Goal: Task Accomplishment & Management: Complete application form

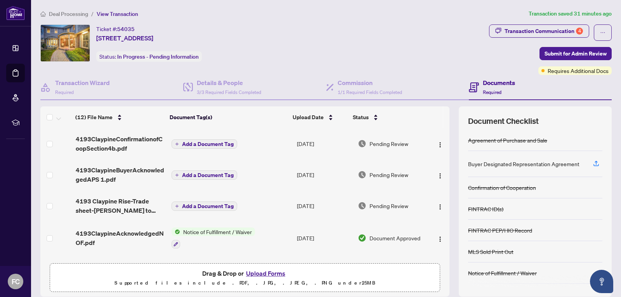
click at [267, 269] on button "Upload Forms" at bounding box center [266, 273] width 44 height 10
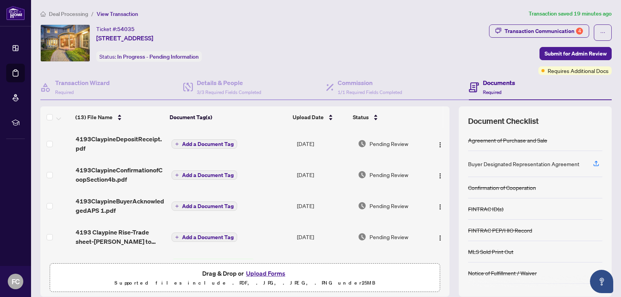
click at [273, 274] on button "Upload Forms" at bounding box center [266, 273] width 44 height 10
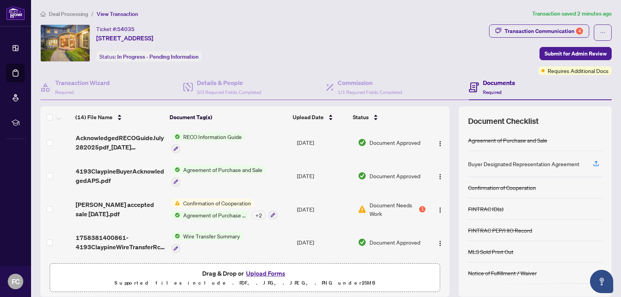
scroll to position [28, 0]
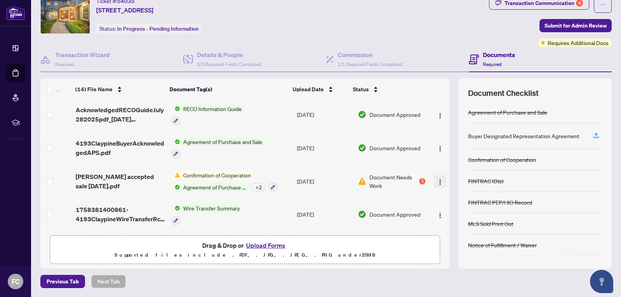
click at [437, 182] on img "button" at bounding box center [440, 182] width 6 height 6
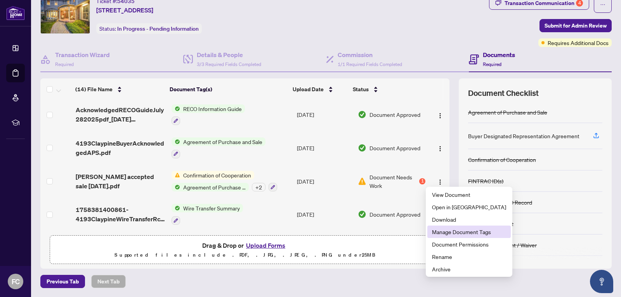
click at [452, 234] on span "Manage Document Tags" at bounding box center [469, 232] width 74 height 9
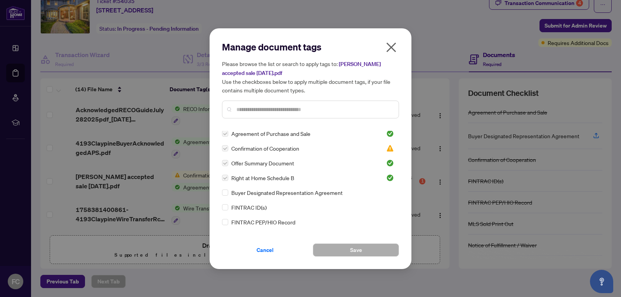
scroll to position [0, 0]
click at [389, 151] on img at bounding box center [390, 150] width 8 height 8
click at [389, 150] on img at bounding box center [390, 150] width 8 height 8
click at [389, 151] on img at bounding box center [390, 150] width 8 height 8
click at [390, 53] on icon "close" at bounding box center [391, 47] width 12 height 12
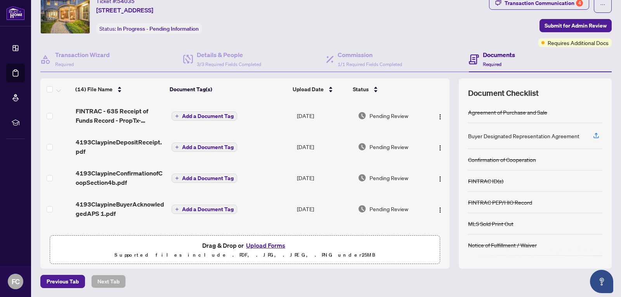
click at [483, 56] on h4 "Documents" at bounding box center [499, 54] width 32 height 9
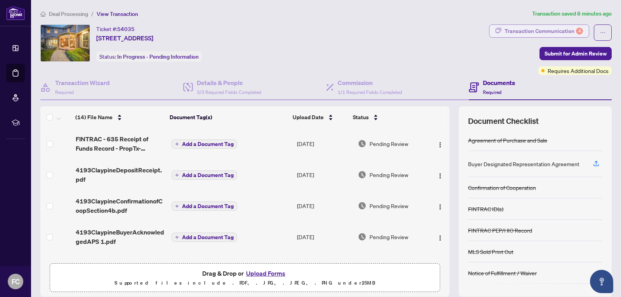
click at [521, 31] on div "Transaction Communication 4" at bounding box center [544, 31] width 78 height 12
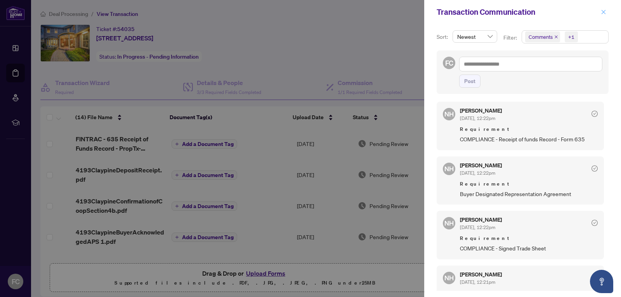
click at [604, 13] on icon "close" at bounding box center [603, 11] width 5 height 5
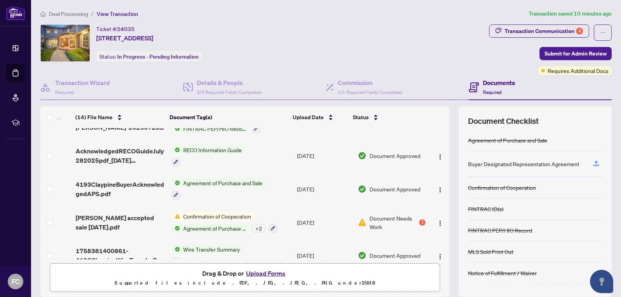
scroll to position [325, 0]
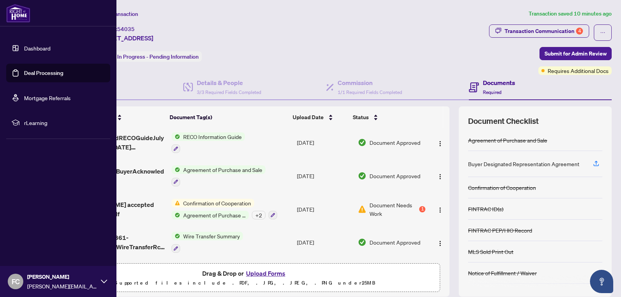
click at [33, 51] on link "Dashboard" at bounding box center [37, 48] width 26 height 7
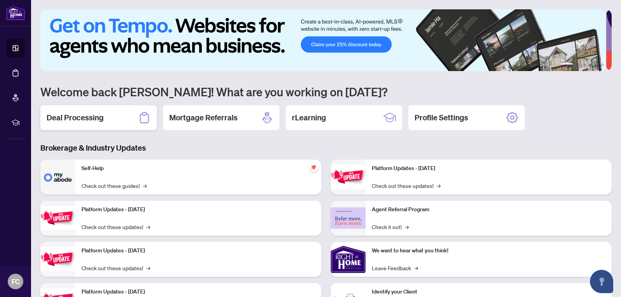
click at [77, 120] on h2 "Deal Processing" at bounding box center [75, 117] width 57 height 11
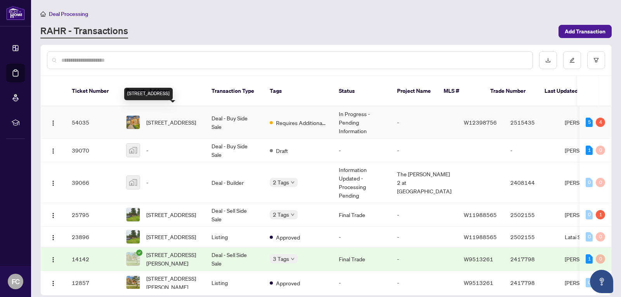
click at [167, 118] on span "[STREET_ADDRESS]" at bounding box center [171, 122] width 50 height 9
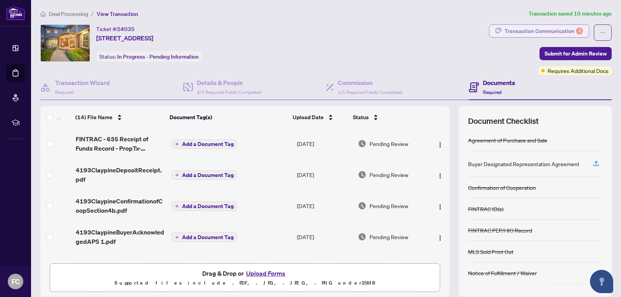
click at [538, 29] on div "Transaction Communication 4" at bounding box center [544, 31] width 78 height 12
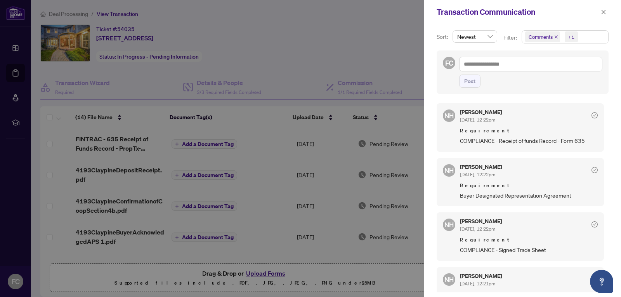
click at [484, 248] on span "COMPLIANCE - Signed Trade Sheet" at bounding box center [529, 249] width 138 height 9
click at [592, 224] on icon "check-circle" at bounding box center [595, 224] width 6 height 6
click at [462, 225] on div "[PERSON_NAME] [DATE], 12:22pm" at bounding box center [481, 226] width 42 height 14
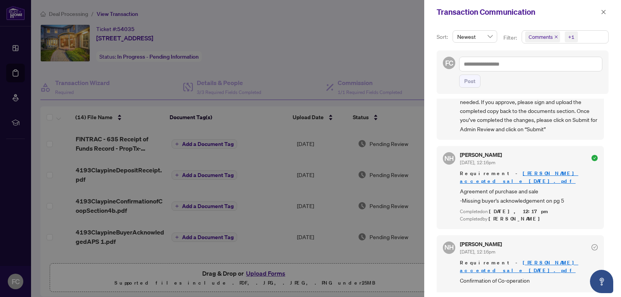
scroll to position [240, 0]
click at [608, 16] on span at bounding box center [604, 11] width 10 height 9
click at [603, 12] on icon "close" at bounding box center [604, 12] width 4 height 4
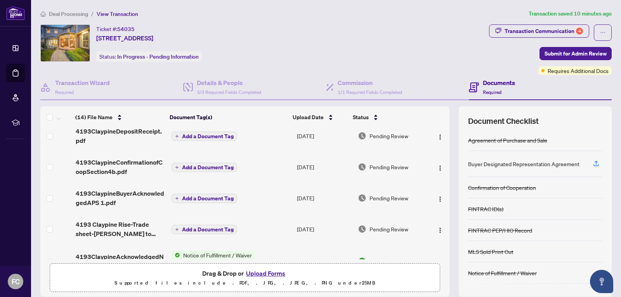
scroll to position [78, 0]
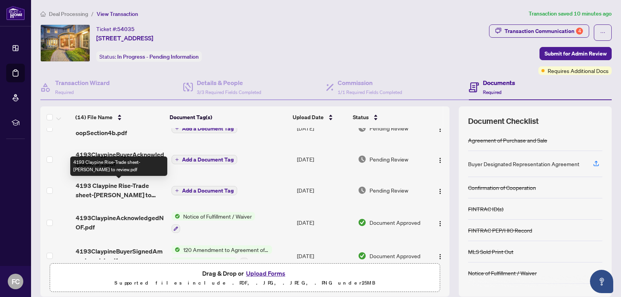
click at [120, 193] on span "4193 Claypine Rise-Trade sheet-[PERSON_NAME] to review.pdf" at bounding box center [121, 190] width 90 height 19
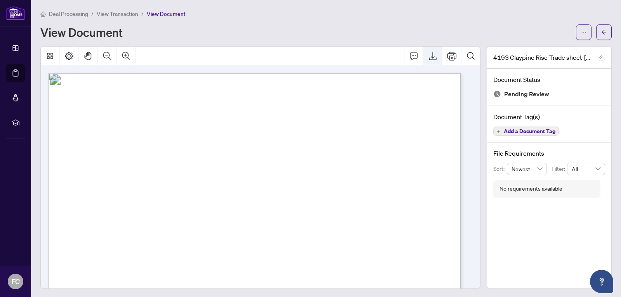
click at [428, 58] on icon "Export" at bounding box center [432, 55] width 9 height 9
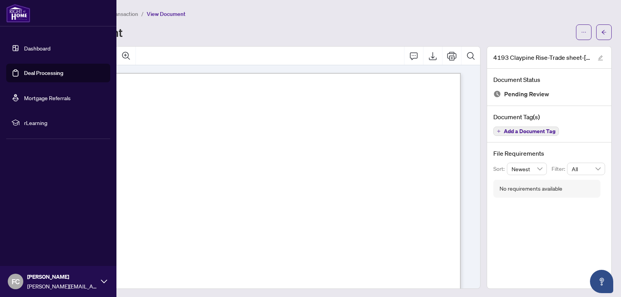
click at [29, 75] on link "Deal Processing" at bounding box center [43, 73] width 39 height 7
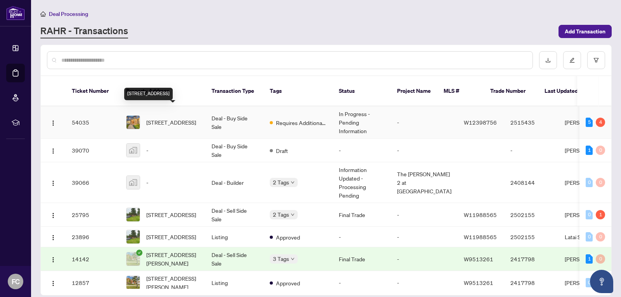
click at [163, 118] on span "[STREET_ADDRESS]" at bounding box center [171, 122] width 50 height 9
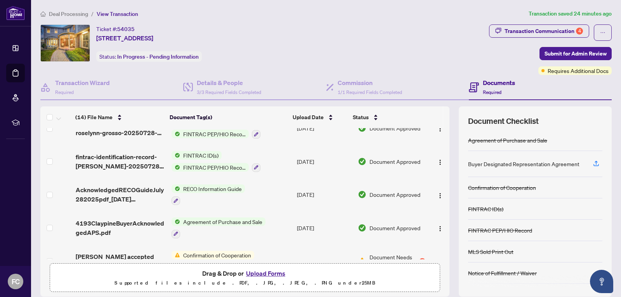
scroll to position [325, 0]
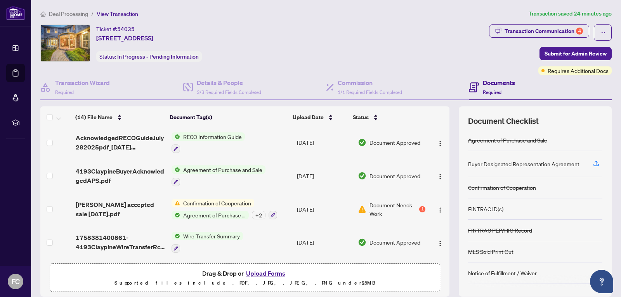
click at [275, 273] on button "Upload Forms" at bounding box center [266, 273] width 44 height 10
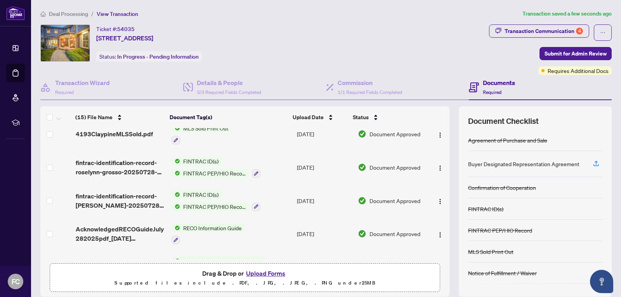
scroll to position [272, 0]
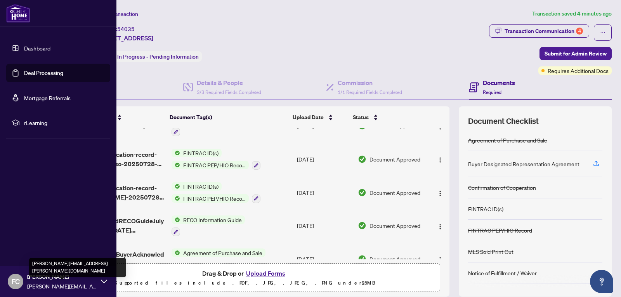
click at [102, 284] on icon at bounding box center [104, 281] width 6 height 6
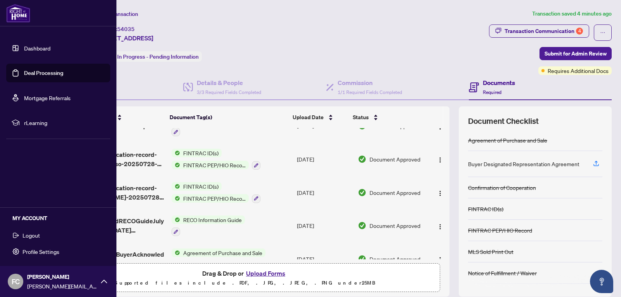
click at [29, 238] on span "Logout" at bounding box center [31, 235] width 17 height 12
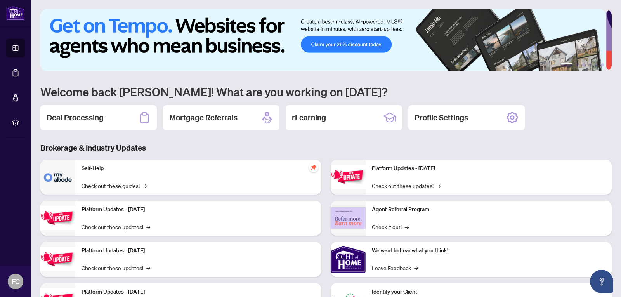
click at [82, 115] on h2 "Deal Processing" at bounding box center [75, 117] width 57 height 11
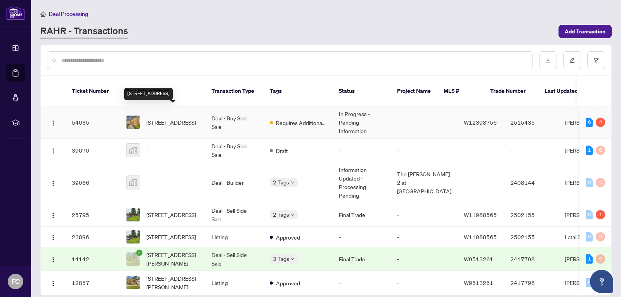
click at [154, 118] on span "[STREET_ADDRESS]" at bounding box center [171, 122] width 50 height 9
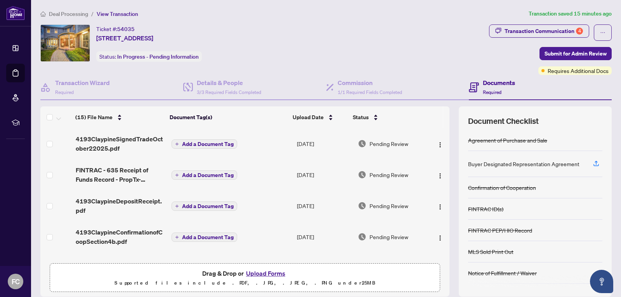
click at [252, 273] on button "Upload Forms" at bounding box center [266, 273] width 44 height 10
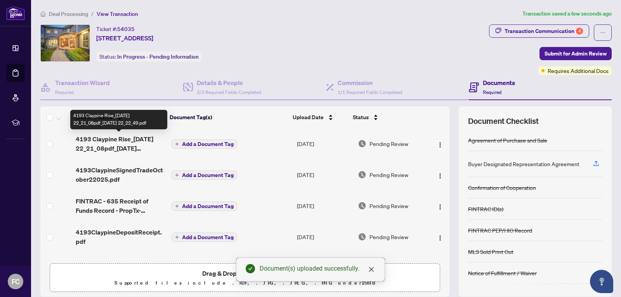
click at [130, 144] on span "4193 Claypine Rise_2025-10-03 22_21_08pdf_2025-10-03 22_22_49.pdf" at bounding box center [121, 143] width 90 height 19
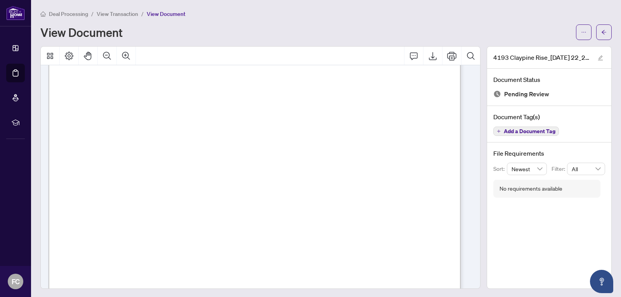
scroll to position [1967, 0]
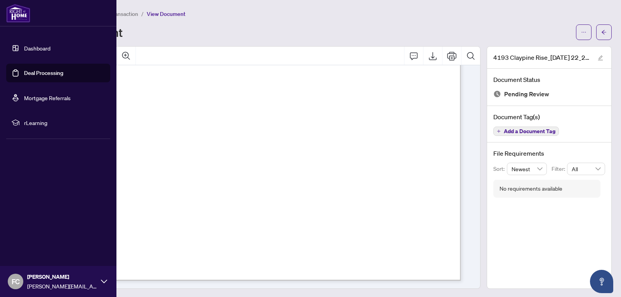
click at [32, 75] on link "Deal Processing" at bounding box center [43, 73] width 39 height 7
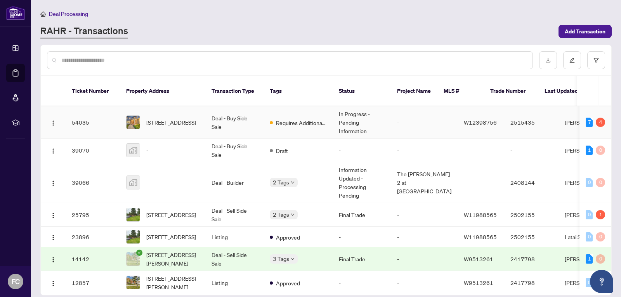
click at [147, 118] on span "[STREET_ADDRESS]" at bounding box center [171, 122] width 50 height 9
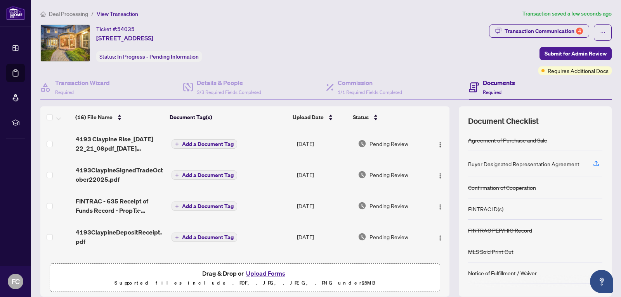
click at [203, 142] on span "Add a Document Tag" at bounding box center [208, 143] width 52 height 5
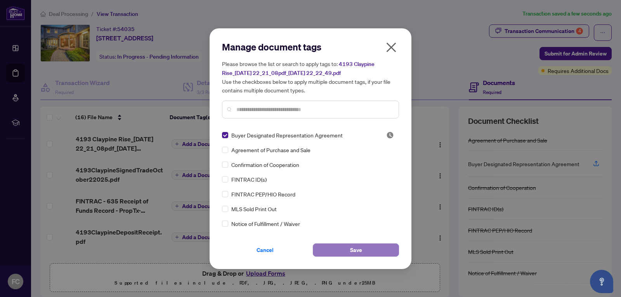
click at [351, 247] on span "Save" at bounding box center [356, 250] width 12 height 12
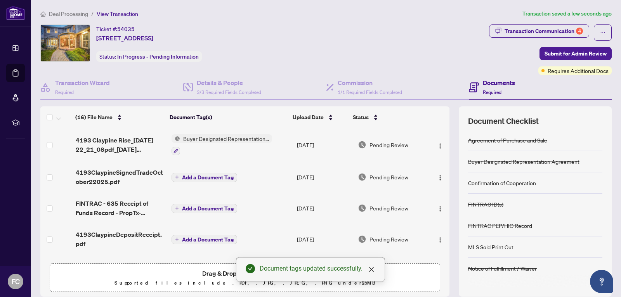
click at [190, 176] on span "Add a Document Tag" at bounding box center [208, 177] width 52 height 5
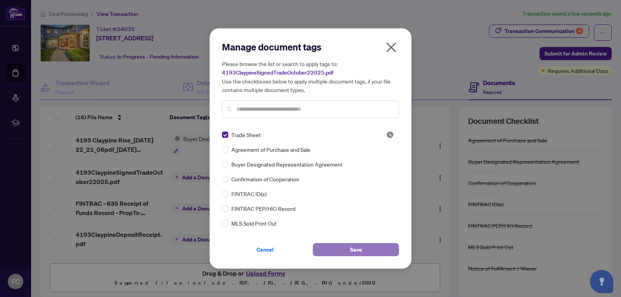
click at [350, 251] on span "Save" at bounding box center [356, 249] width 12 height 12
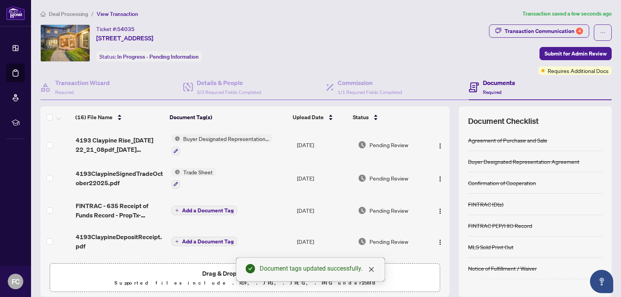
click at [200, 213] on span "Add a Document Tag" at bounding box center [208, 210] width 52 height 5
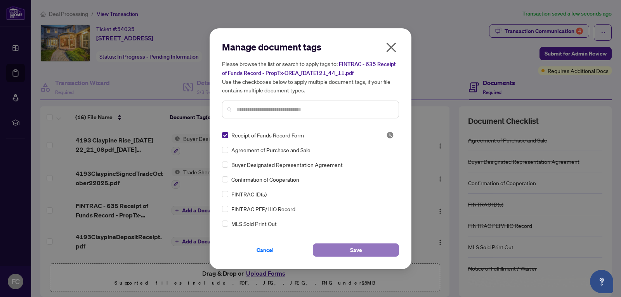
click at [337, 251] on button "Save" at bounding box center [356, 249] width 86 height 13
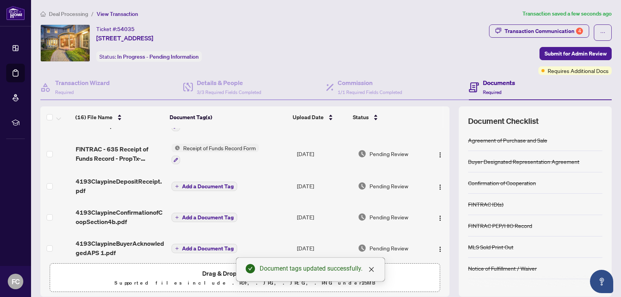
scroll to position [78, 0]
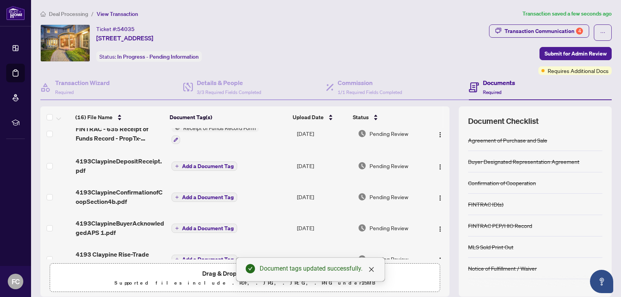
click at [188, 167] on span "Add a Document Tag" at bounding box center [208, 165] width 52 height 5
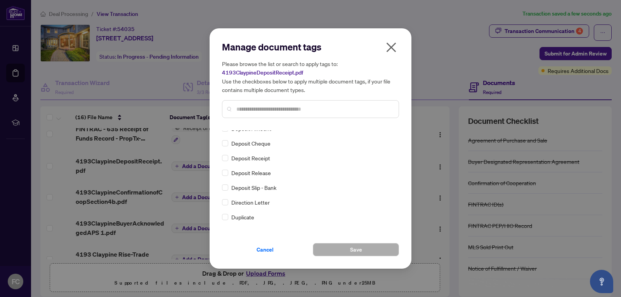
scroll to position [660, 0]
click at [226, 156] on label at bounding box center [225, 153] width 6 height 9
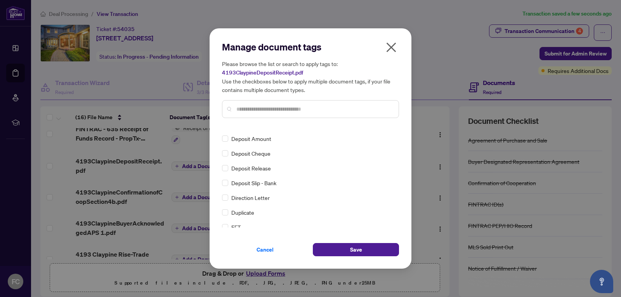
scroll to position [0, 0]
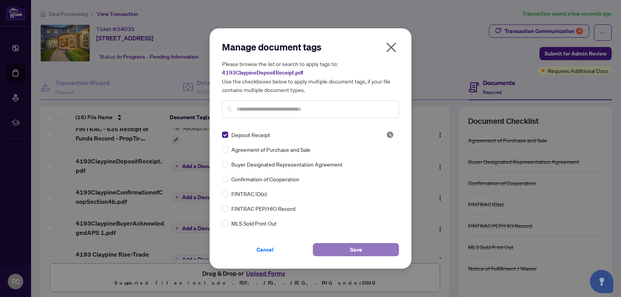
click at [348, 247] on button "Save" at bounding box center [356, 249] width 86 height 13
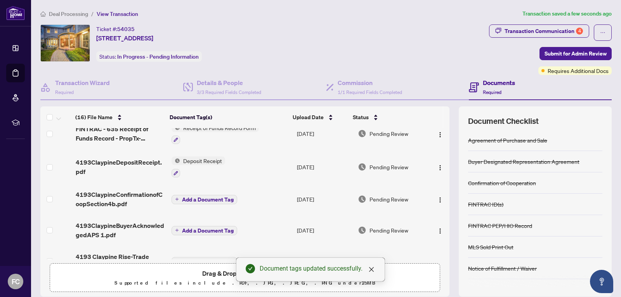
click at [183, 201] on span "Add a Document Tag" at bounding box center [208, 199] width 52 height 5
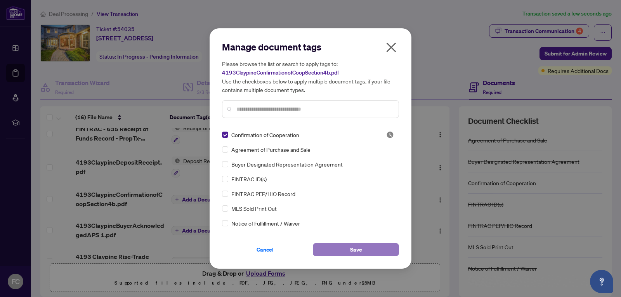
click at [348, 248] on button "Save" at bounding box center [356, 249] width 86 height 13
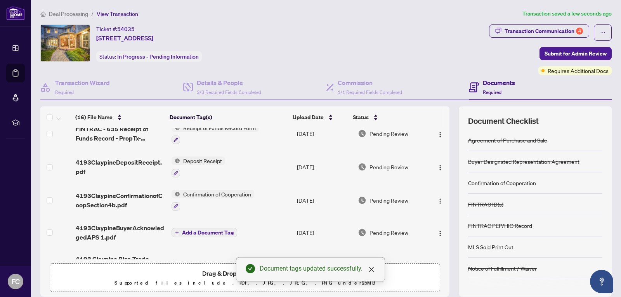
scroll to position [116, 0]
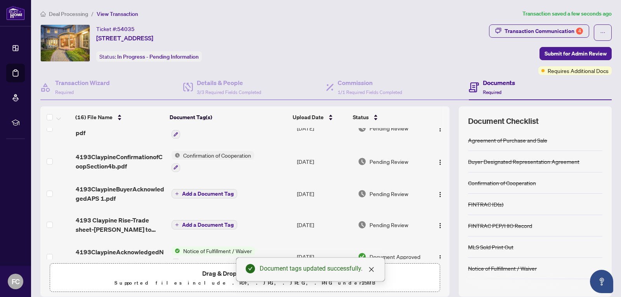
click at [196, 194] on span "Add a Document Tag" at bounding box center [208, 193] width 52 height 5
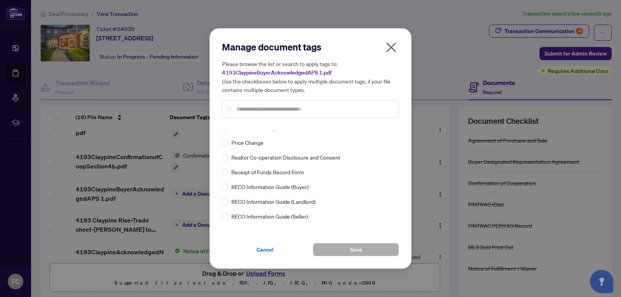
scroll to position [1359, 0]
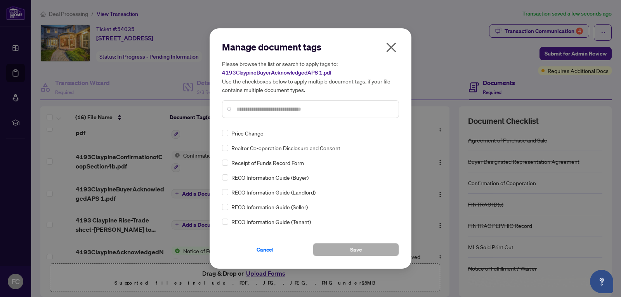
click at [257, 250] on span "Cancel" at bounding box center [265, 249] width 17 height 12
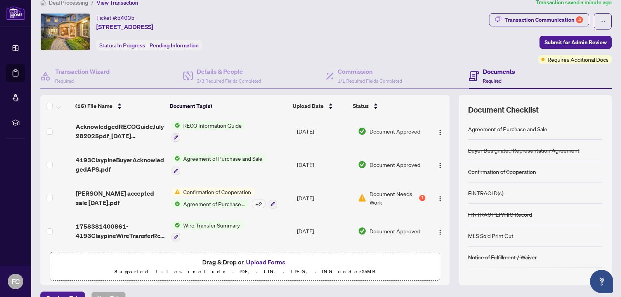
scroll to position [0, 0]
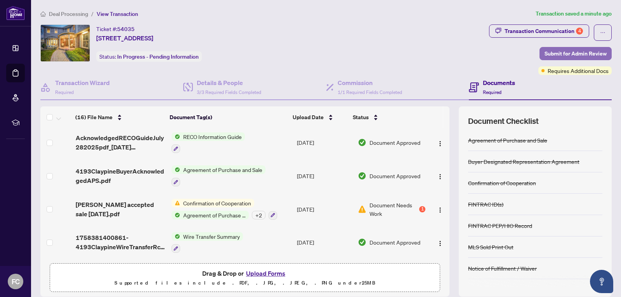
click at [555, 55] on span "Submit for Admin Review" at bounding box center [576, 53] width 62 height 12
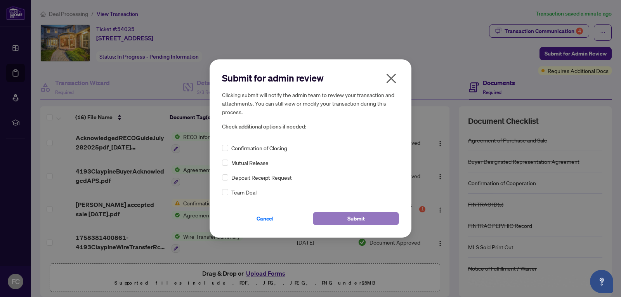
click at [358, 219] on span "Submit" at bounding box center [356, 218] width 17 height 12
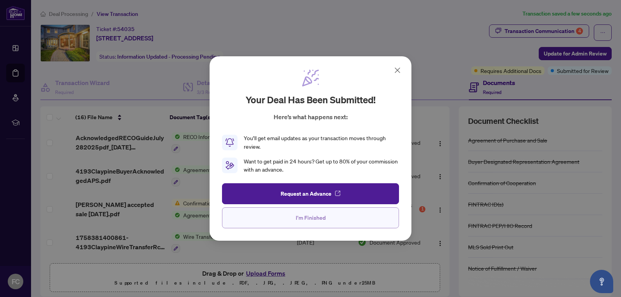
click at [307, 220] on span "I'm Finished" at bounding box center [311, 218] width 30 height 12
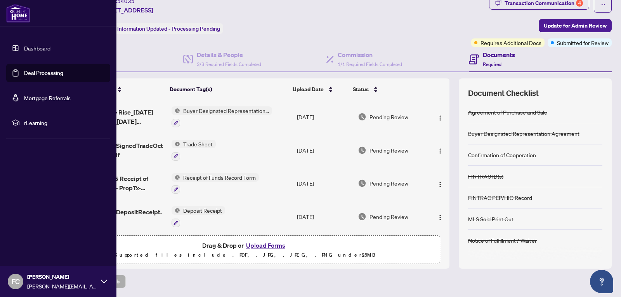
click at [101, 280] on div "FC Frank Commisso frank.commisso@icloud.com" at bounding box center [58, 281] width 116 height 31
click at [33, 238] on span "Logout" at bounding box center [31, 235] width 17 height 12
